Goal: Transaction & Acquisition: Purchase product/service

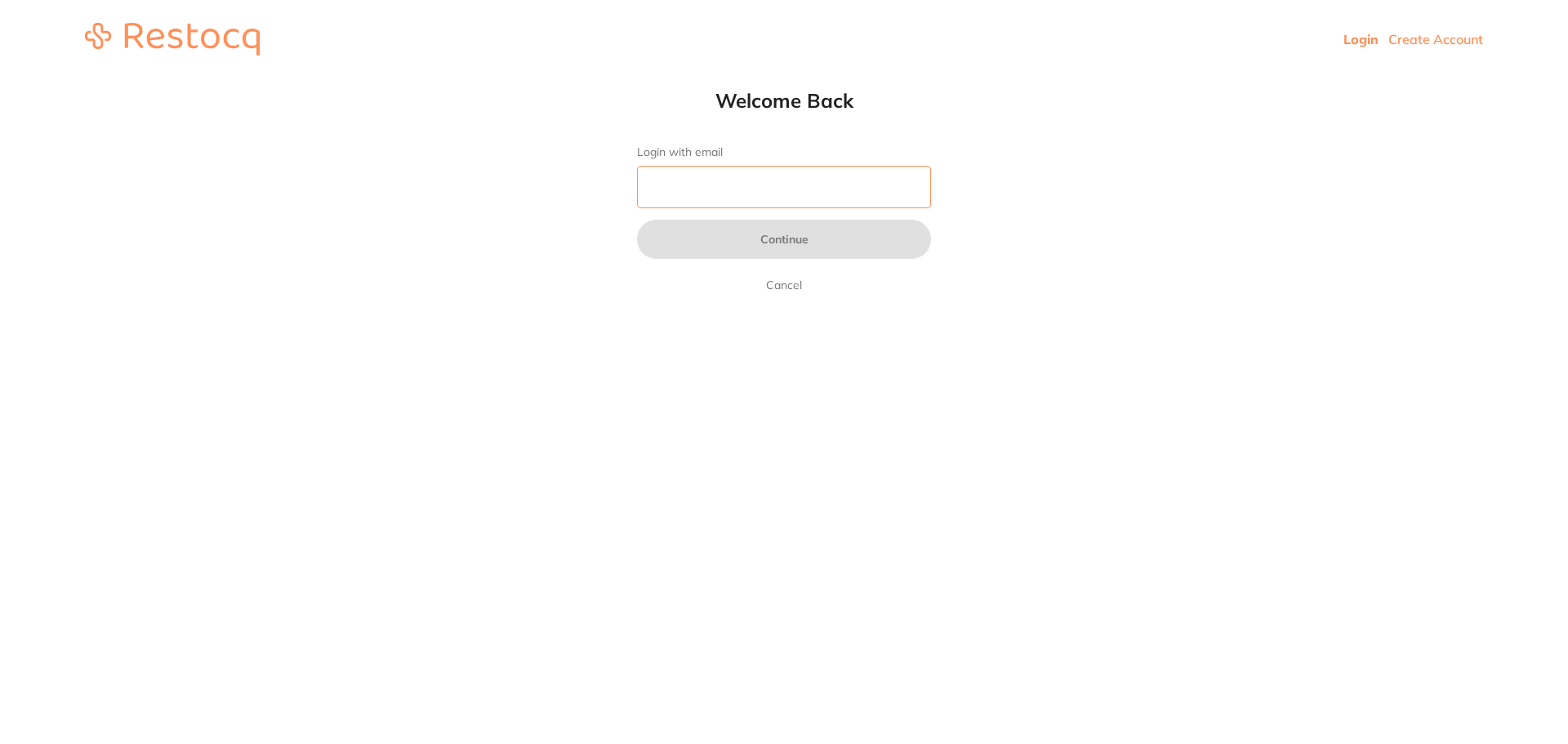
click at [768, 184] on input "Login with email" at bounding box center [784, 187] width 294 height 43
type input "[EMAIL_ADDRESS][DOMAIN_NAME]"
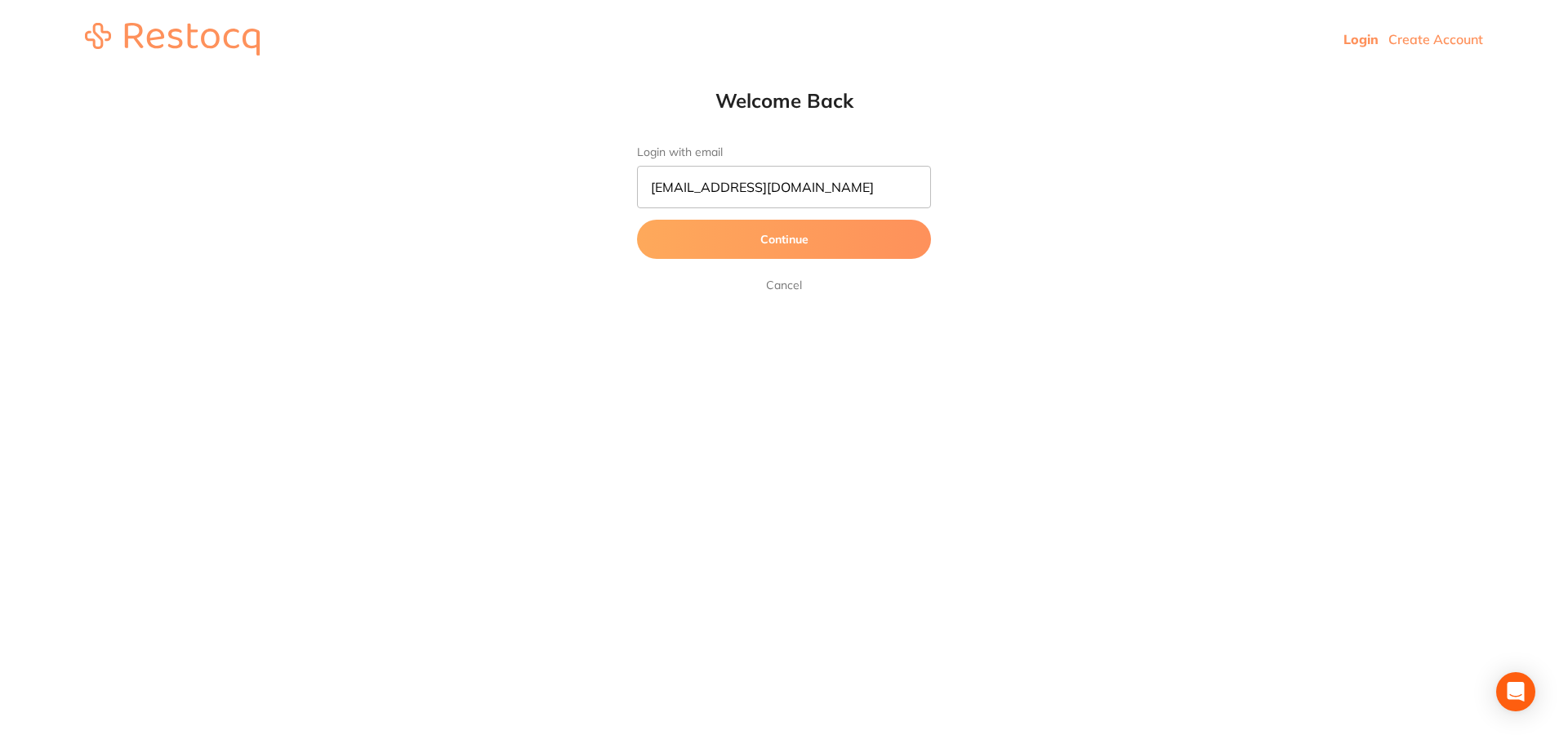
click at [783, 239] on button "Continue" at bounding box center [784, 239] width 294 height 39
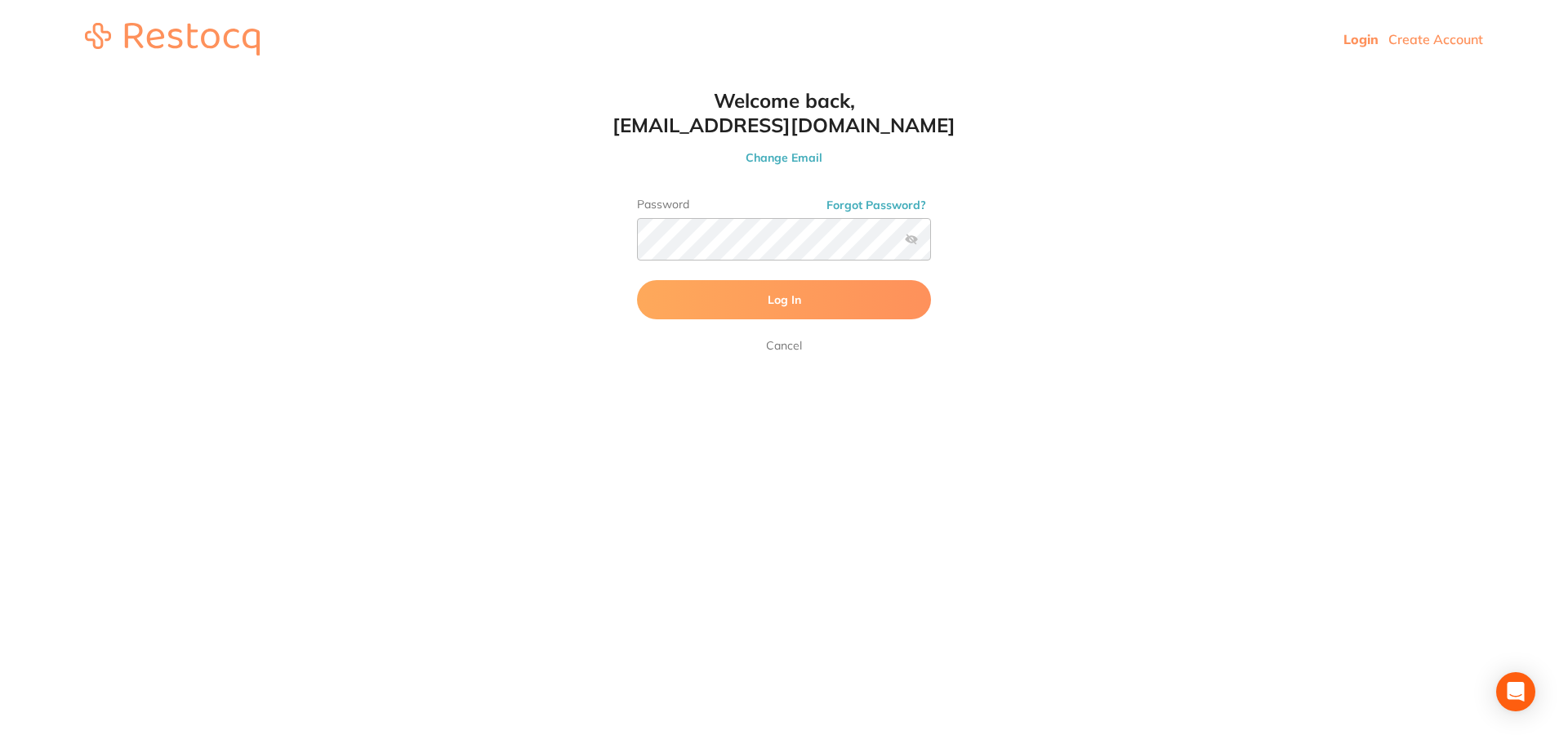
click at [790, 309] on button "Log In" at bounding box center [784, 300] width 294 height 39
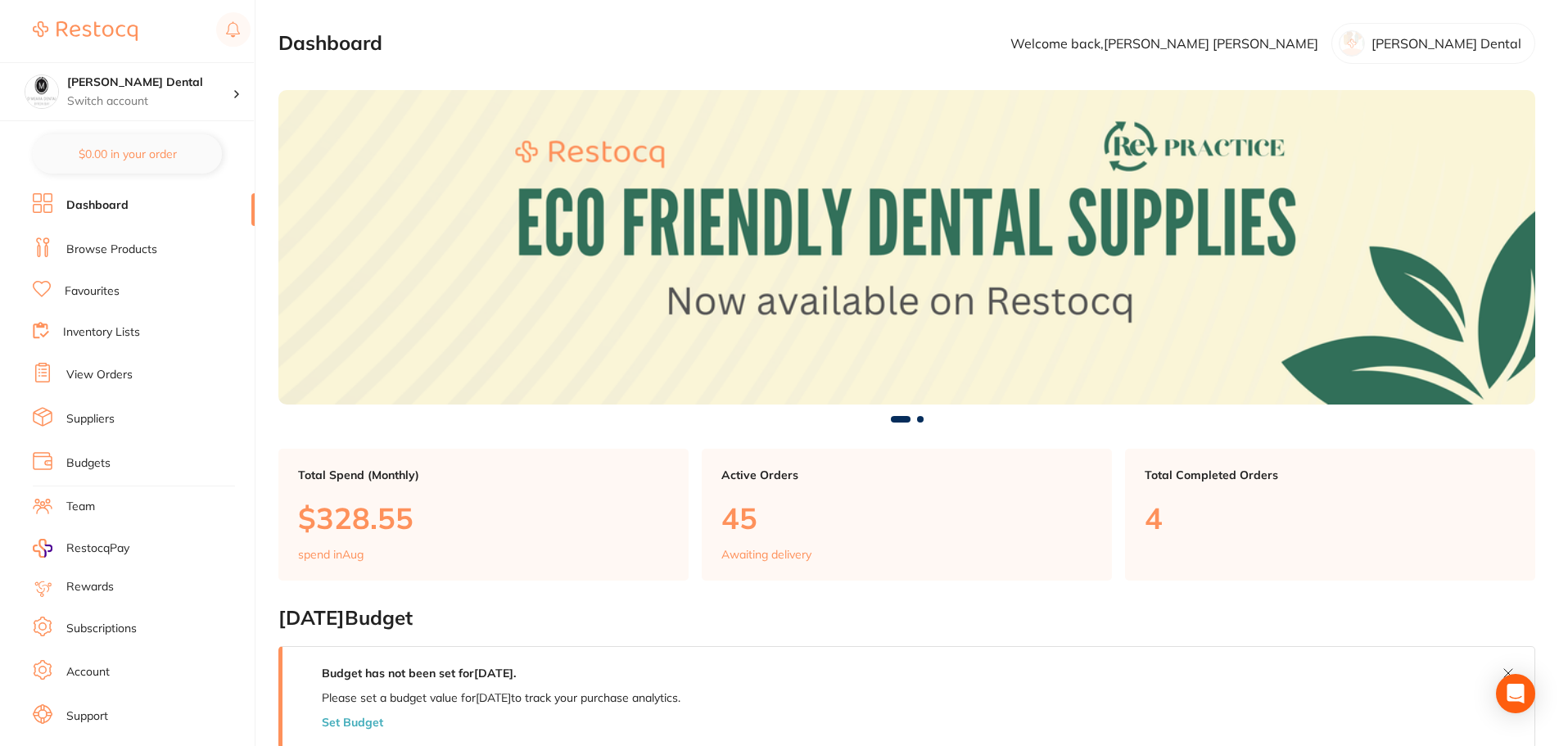
click at [101, 249] on link "Browse Products" at bounding box center [112, 250] width 91 height 17
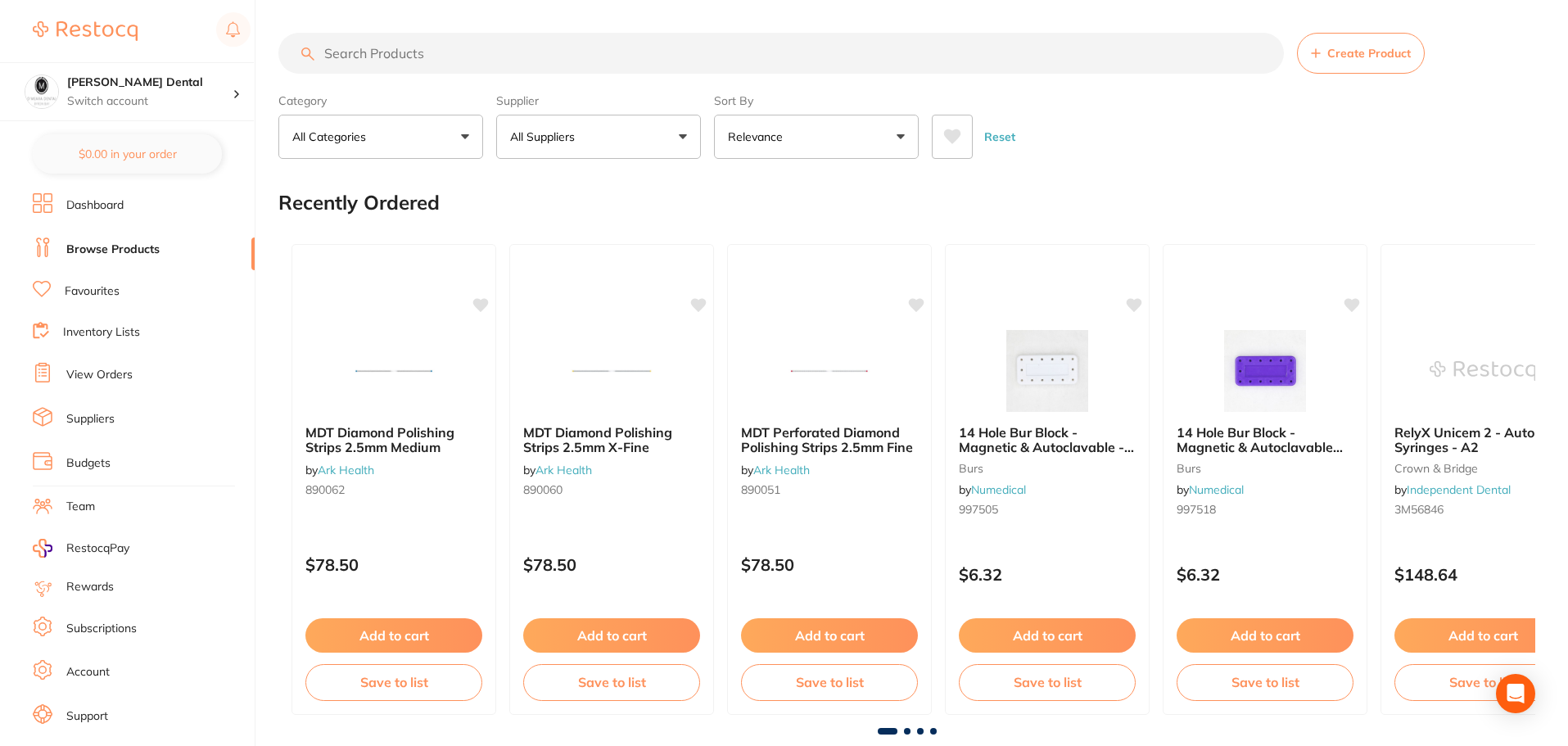
drag, startPoint x: 587, startPoint y: 61, endPoint x: 499, endPoint y: 52, distance: 88.5
paste input "[PERSON_NAME] OptiBond Solo Plus"
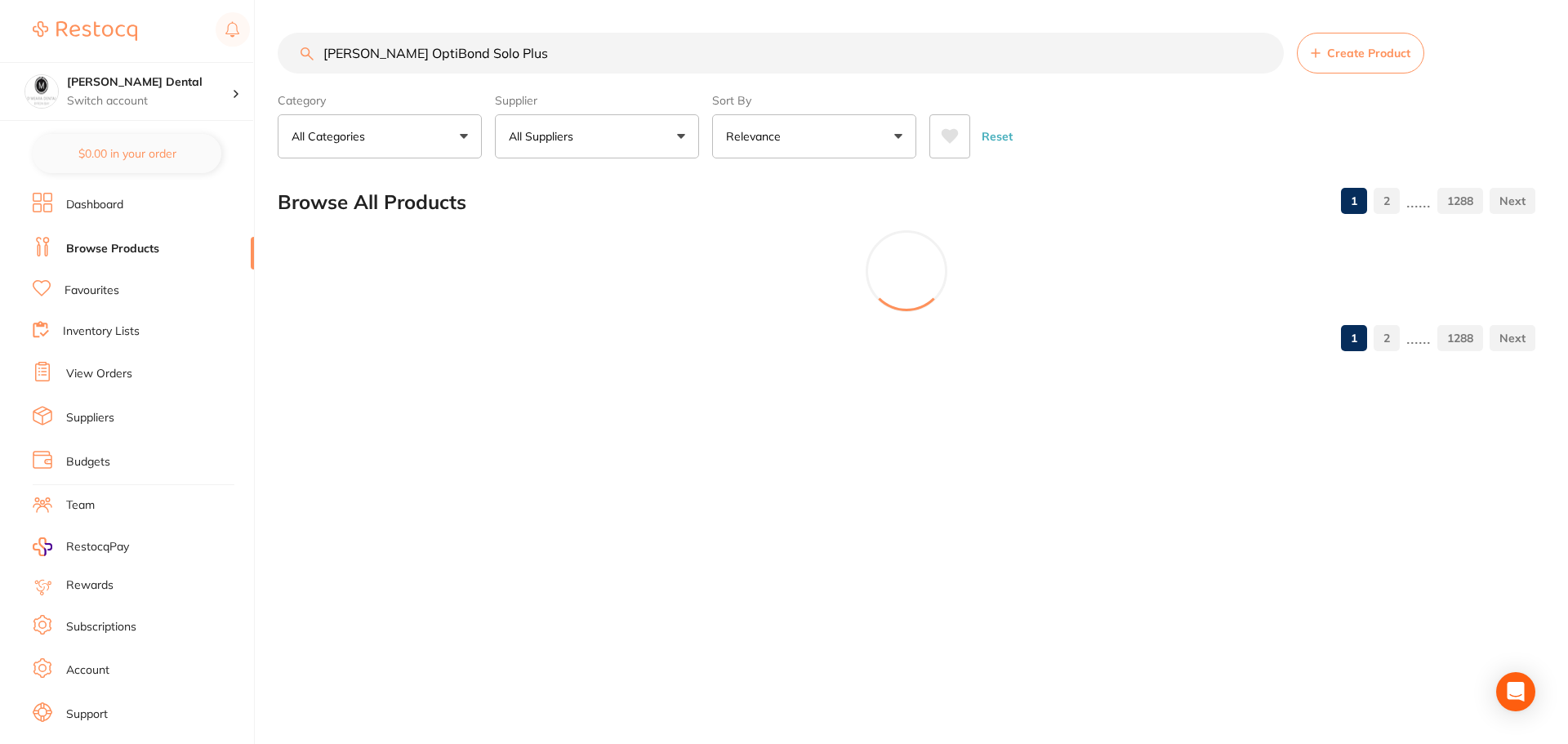
type input "[PERSON_NAME] OptiBond Solo Plus"
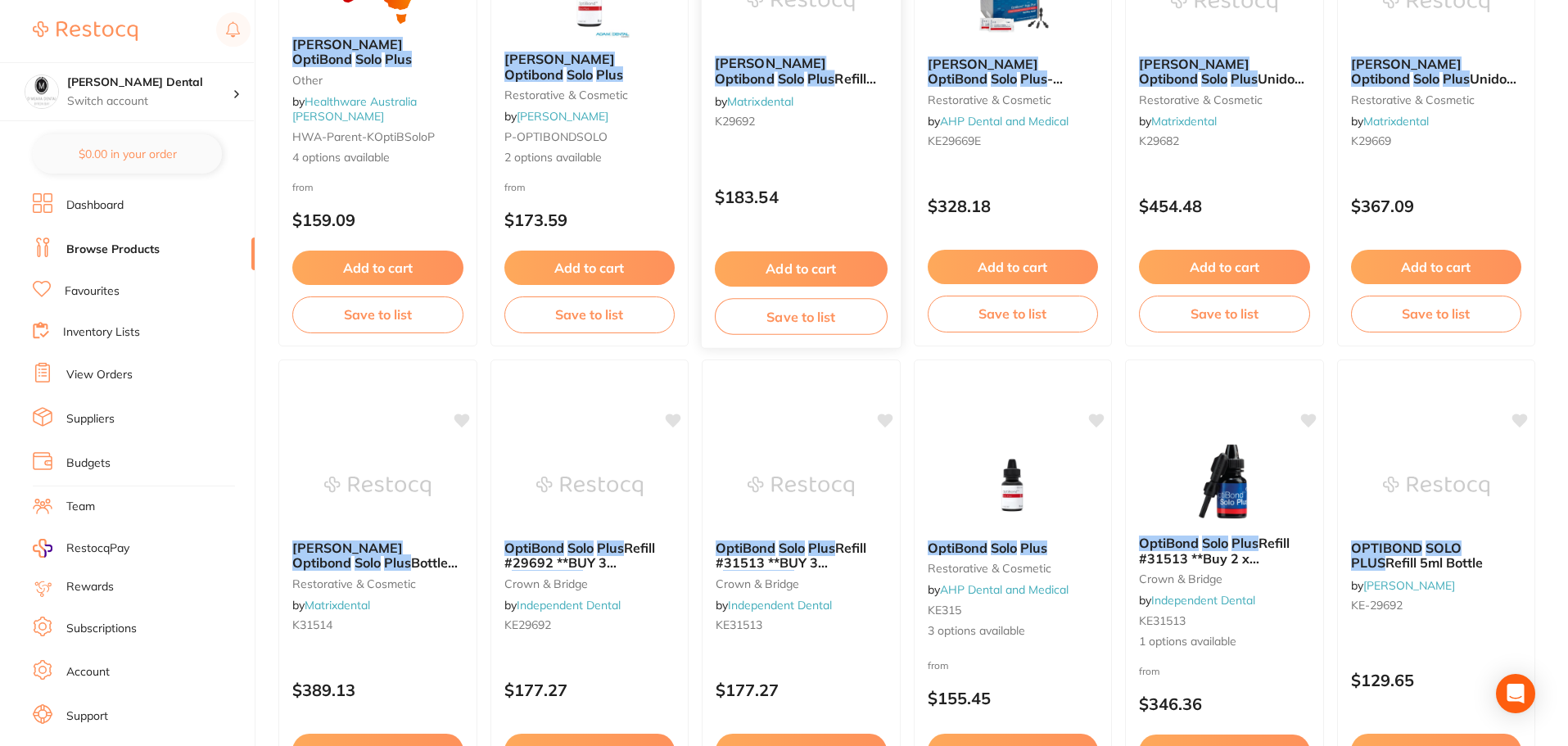
scroll to position [328, 0]
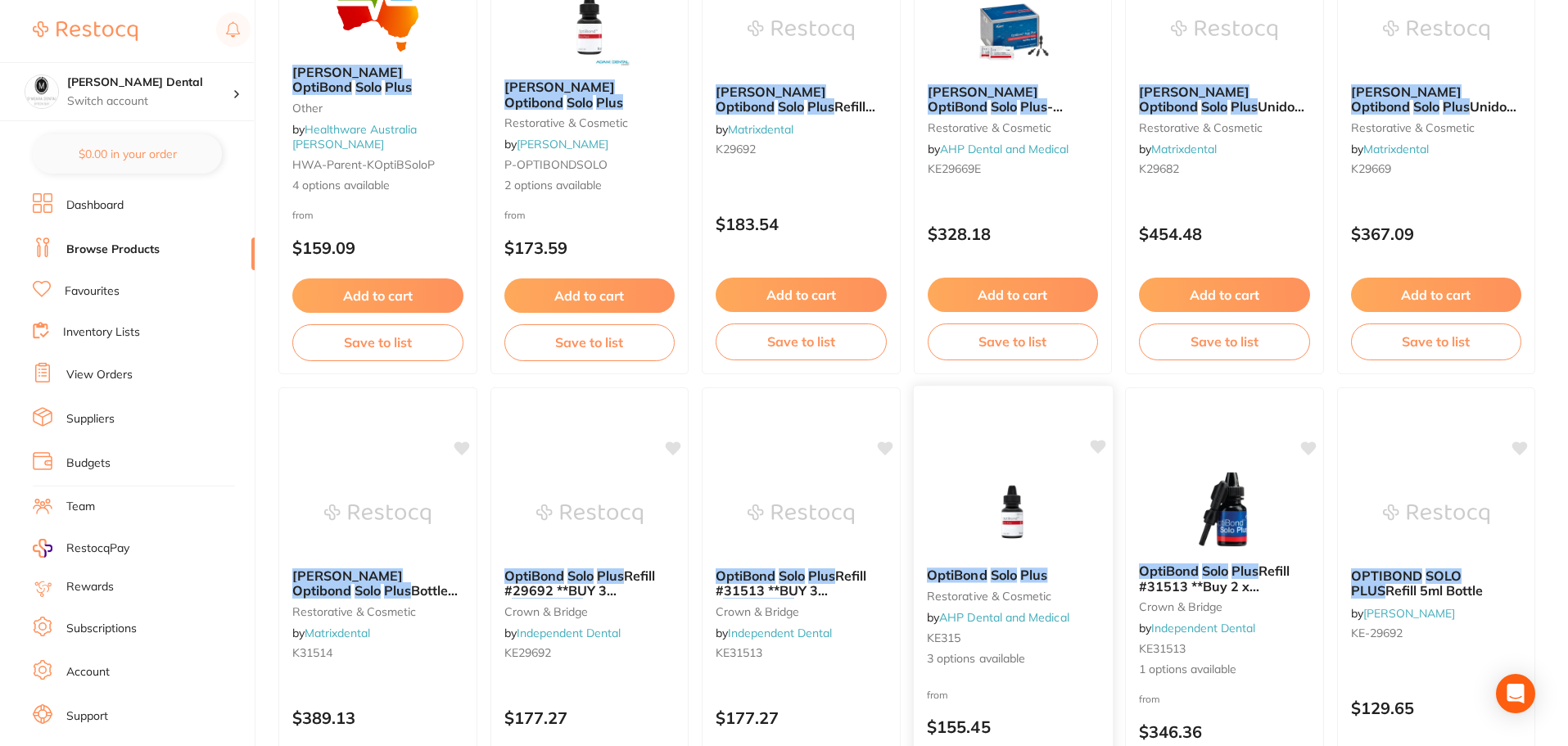
click at [1015, 496] on img at bounding box center [1013, 512] width 108 height 83
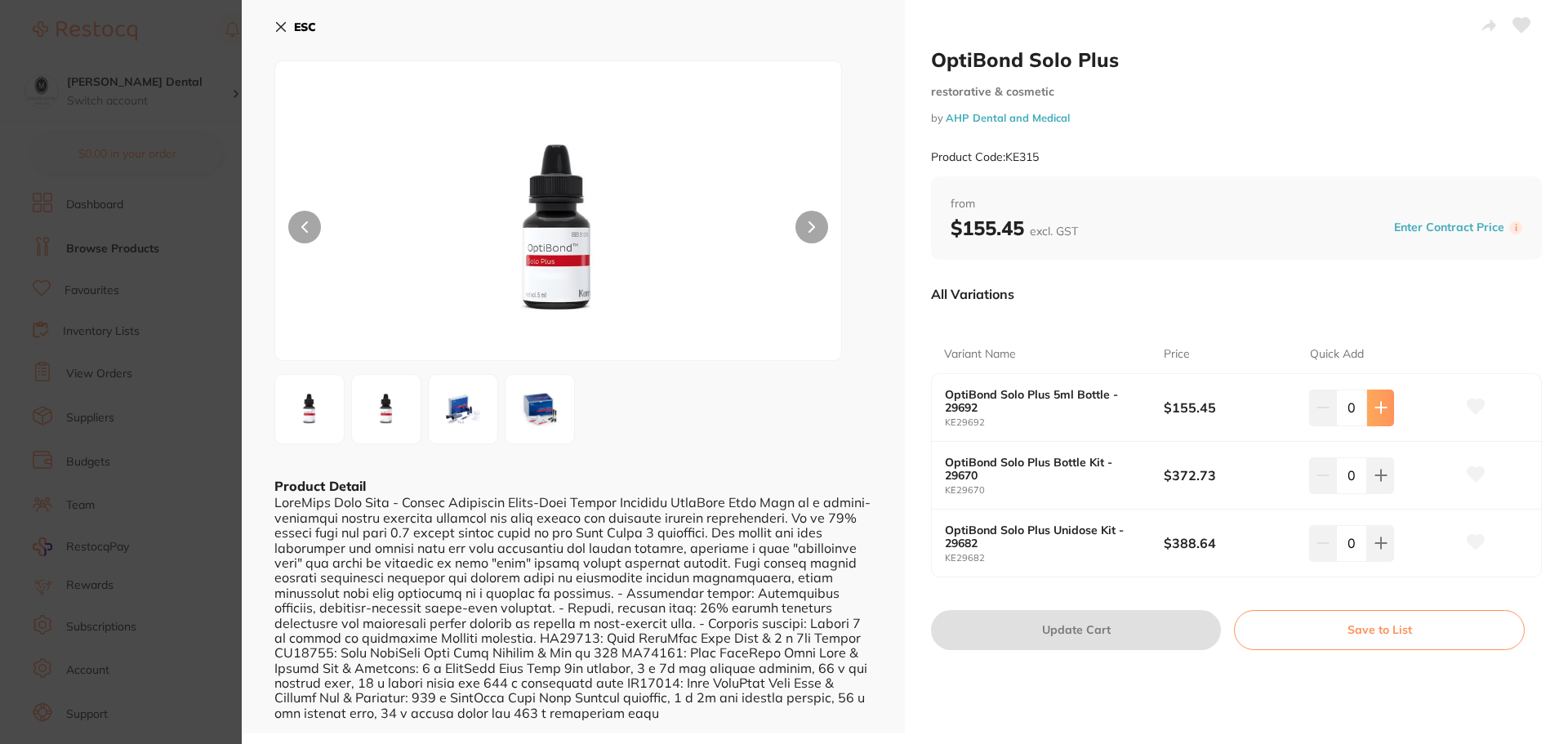
click at [1382, 407] on icon at bounding box center [1380, 407] width 10 height 10
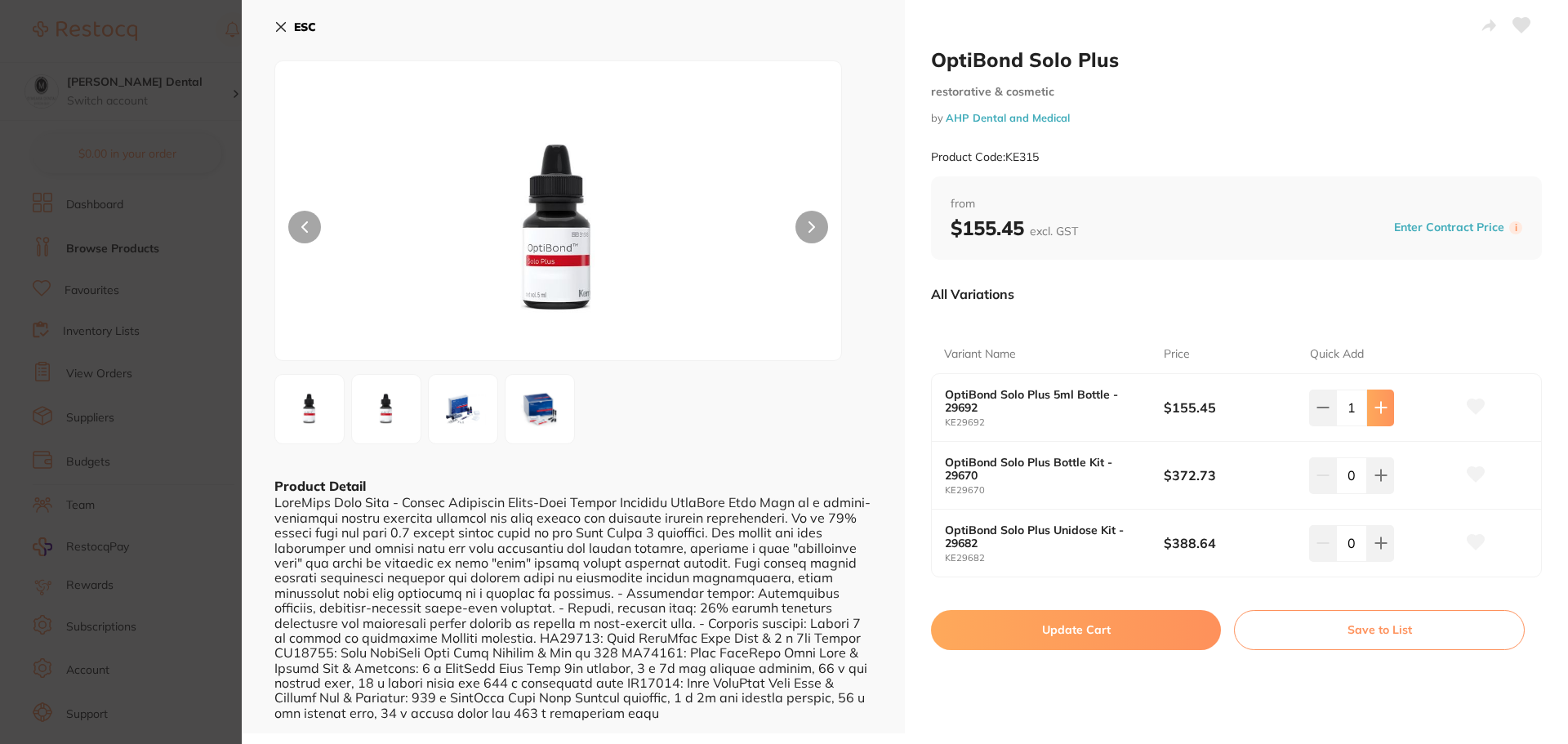
click at [1375, 406] on icon at bounding box center [1381, 407] width 13 height 13
type input "2"
click at [1069, 630] on button "Update Cart" at bounding box center [1075, 629] width 290 height 39
checkbox input "false"
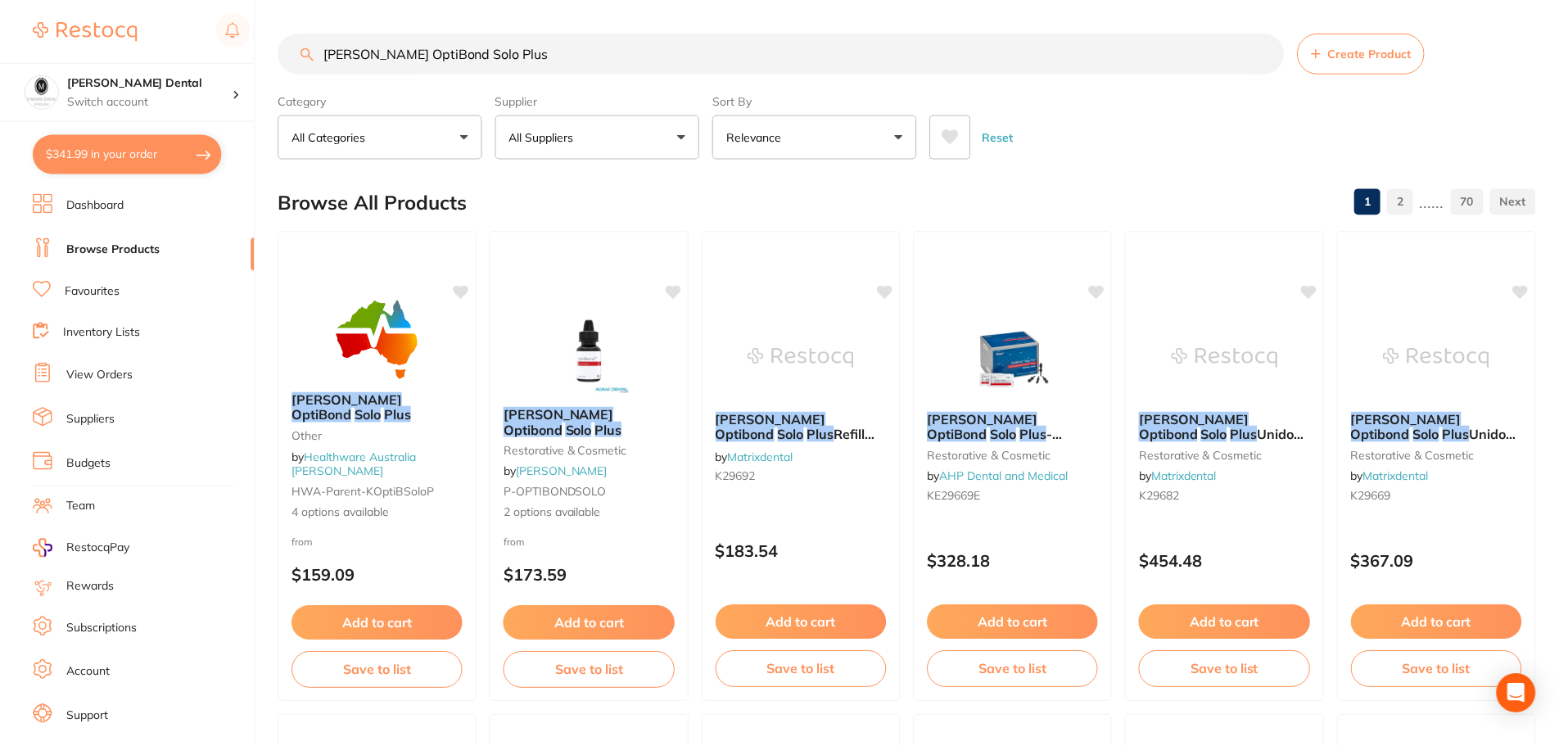
scroll to position [328, 0]
